Goal: Transaction & Acquisition: Book appointment/travel/reservation

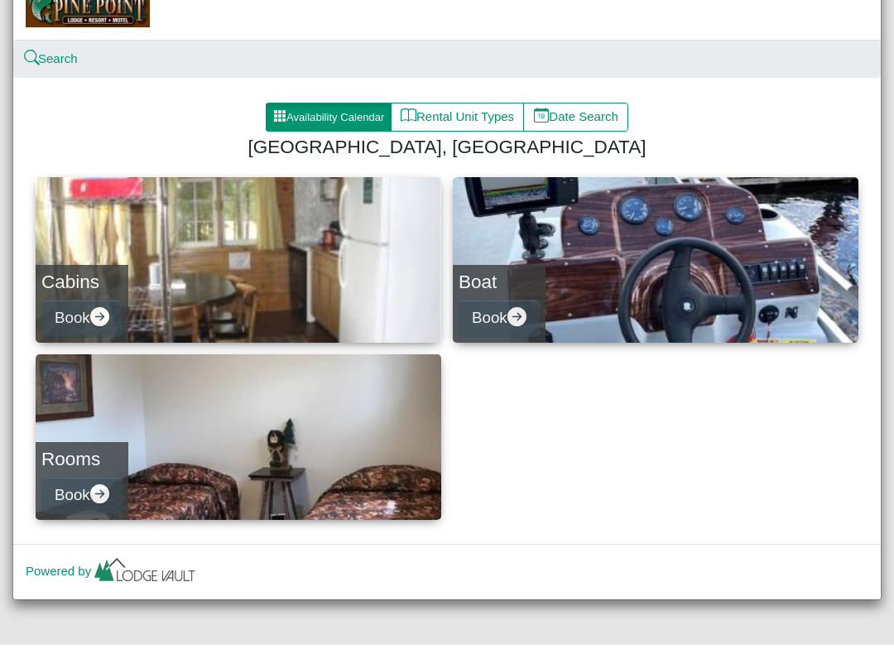
scroll to position [34, 0]
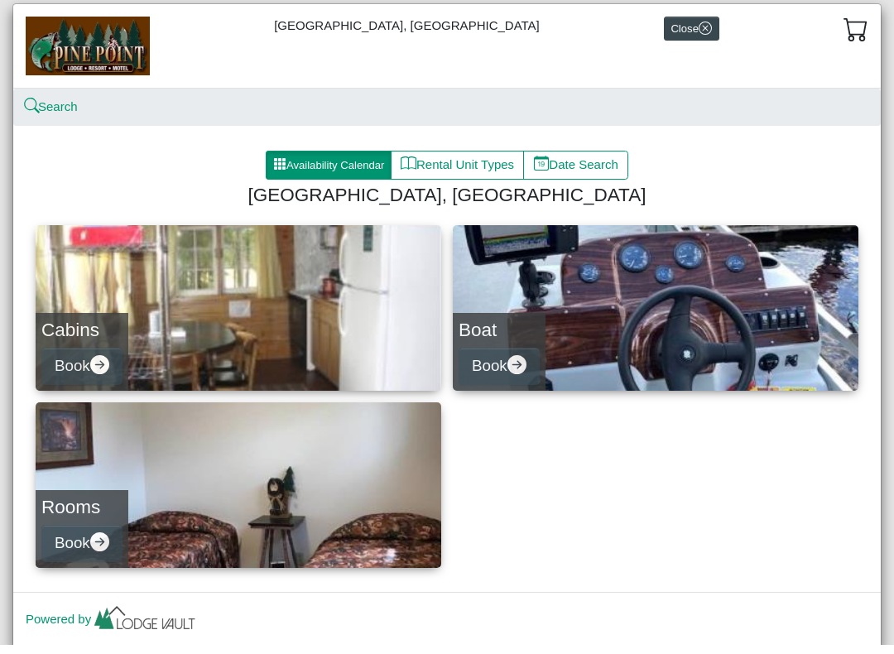
click at [349, 168] on button "Availability Calendar" at bounding box center [329, 175] width 126 height 30
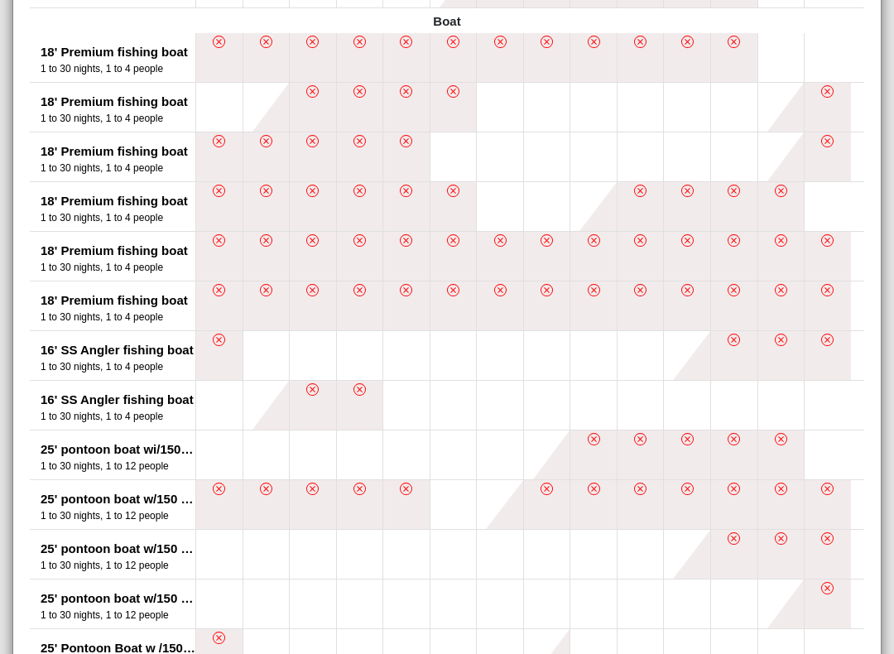
scroll to position [799, 0]
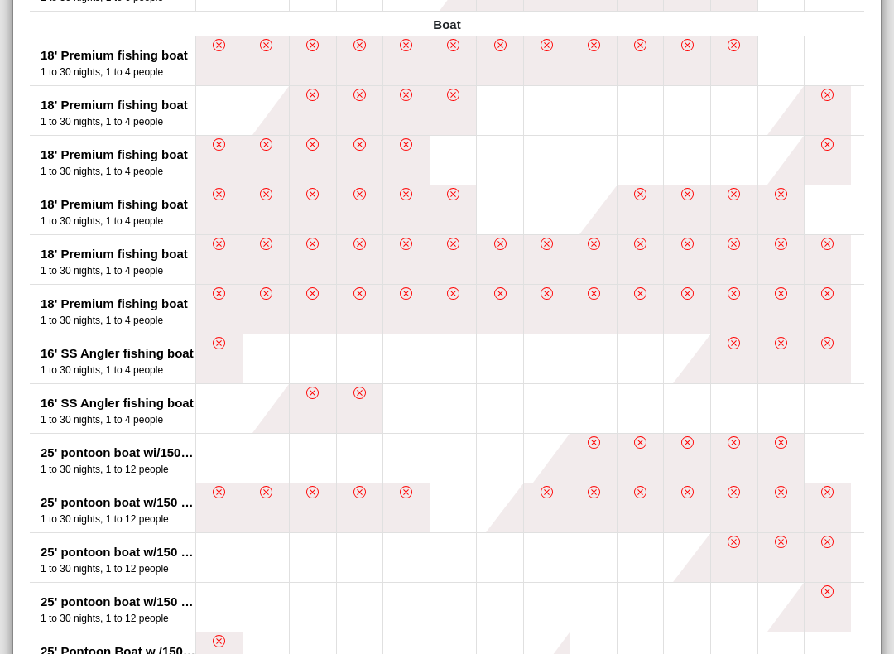
click at [316, 356] on button at bounding box center [313, 359] width 46 height 49
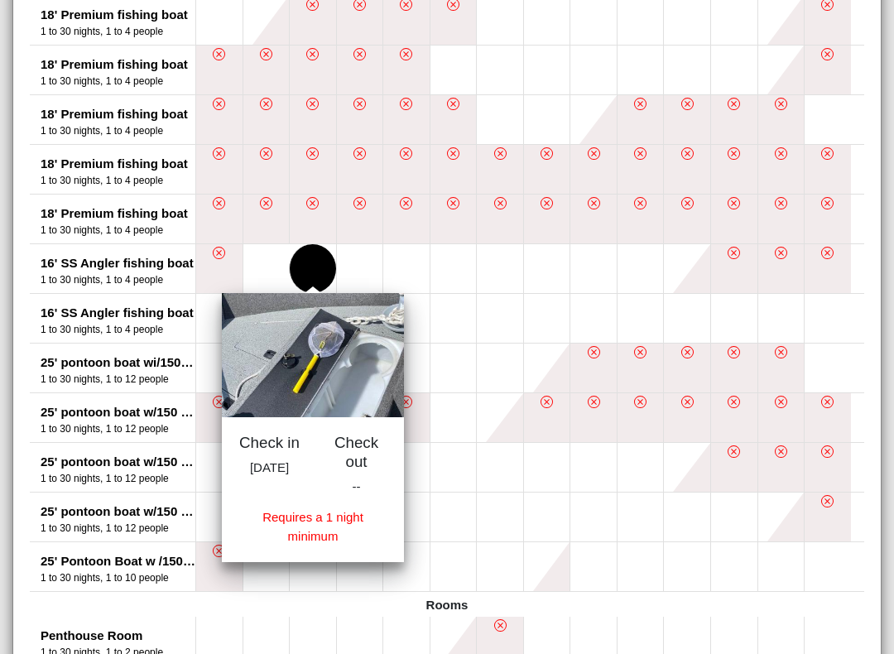
scroll to position [888, 0]
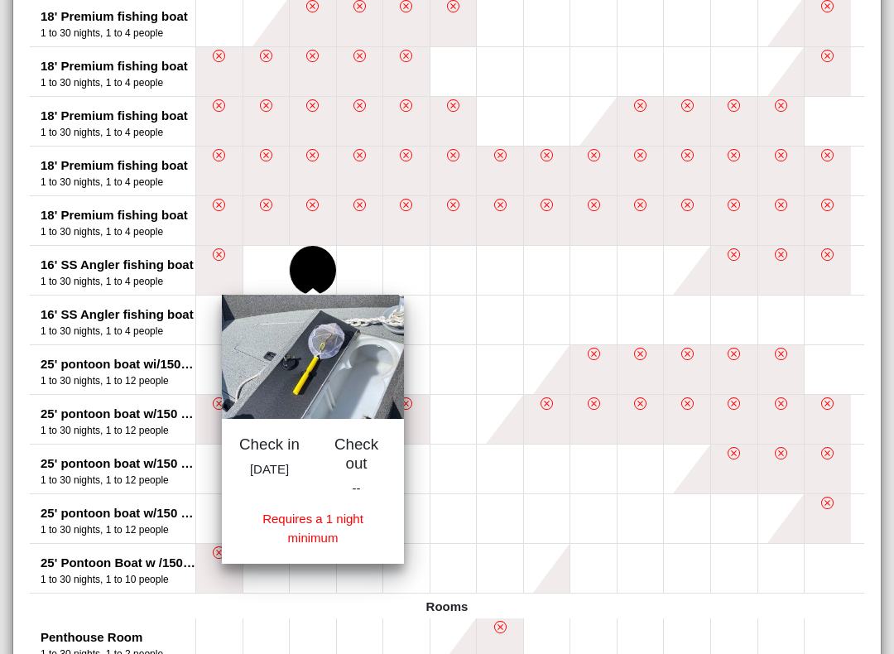
click at [413, 269] on button at bounding box center [406, 270] width 46 height 49
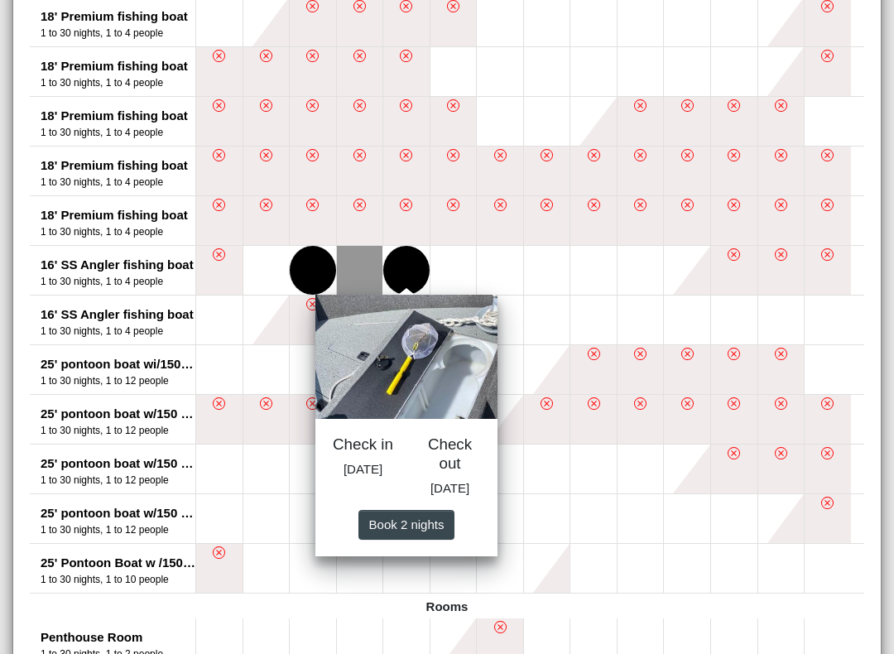
click at [434, 531] on span "Book 2 night s" at bounding box center [406, 524] width 75 height 14
select select "*"
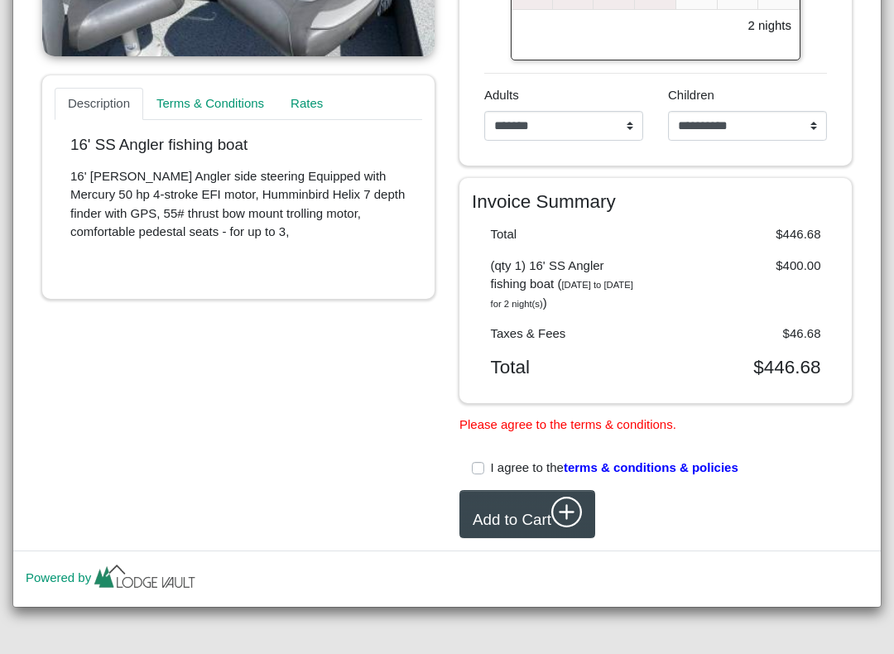
scroll to position [530, 0]
click at [252, 91] on link "Terms & Conditions" at bounding box center [210, 104] width 134 height 33
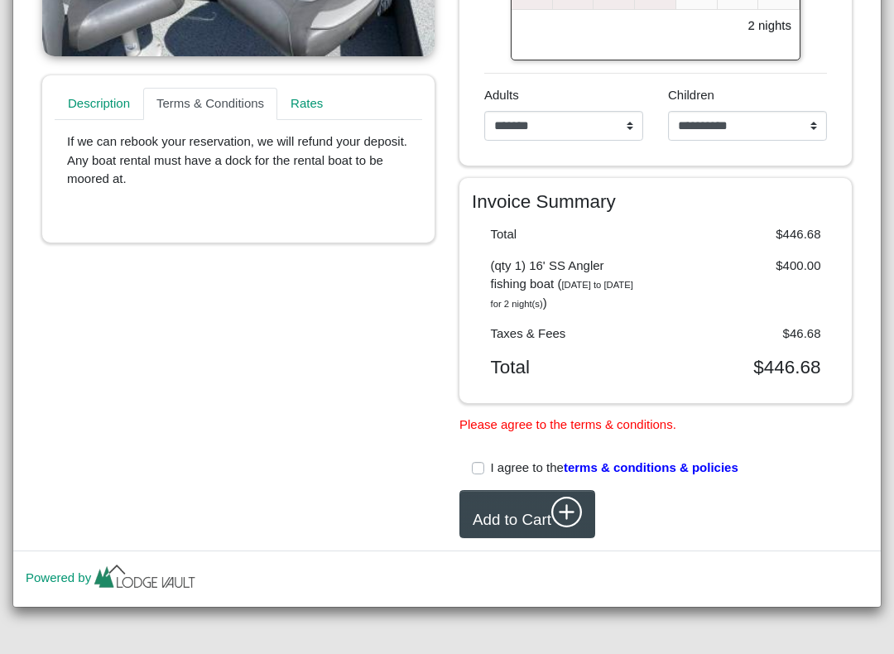
click at [228, 88] on link "Terms & Conditions" at bounding box center [210, 104] width 134 height 33
click at [336, 94] on link "Rates" at bounding box center [306, 104] width 59 height 33
